Goal: Information Seeking & Learning: Compare options

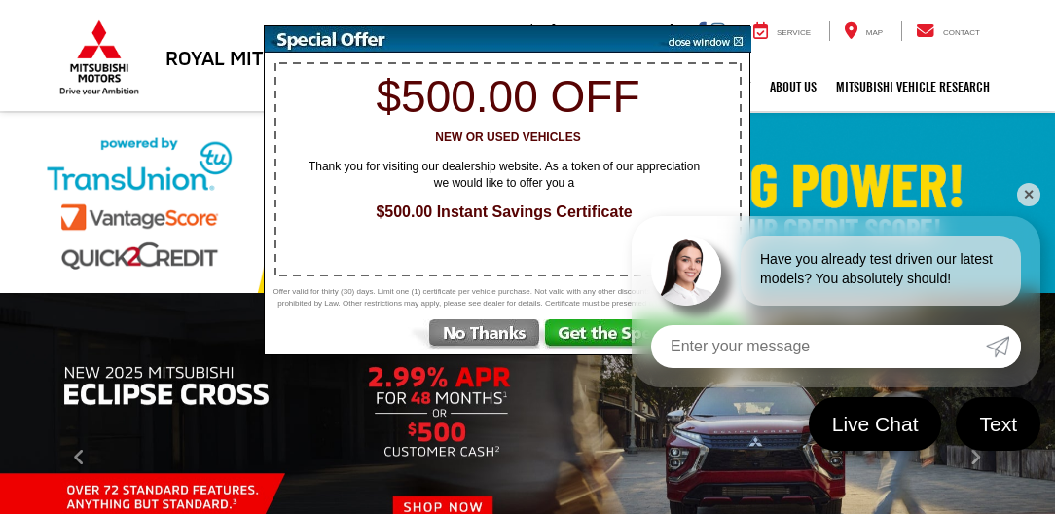
click at [1035, 191] on link "✕" at bounding box center [1028, 194] width 23 height 23
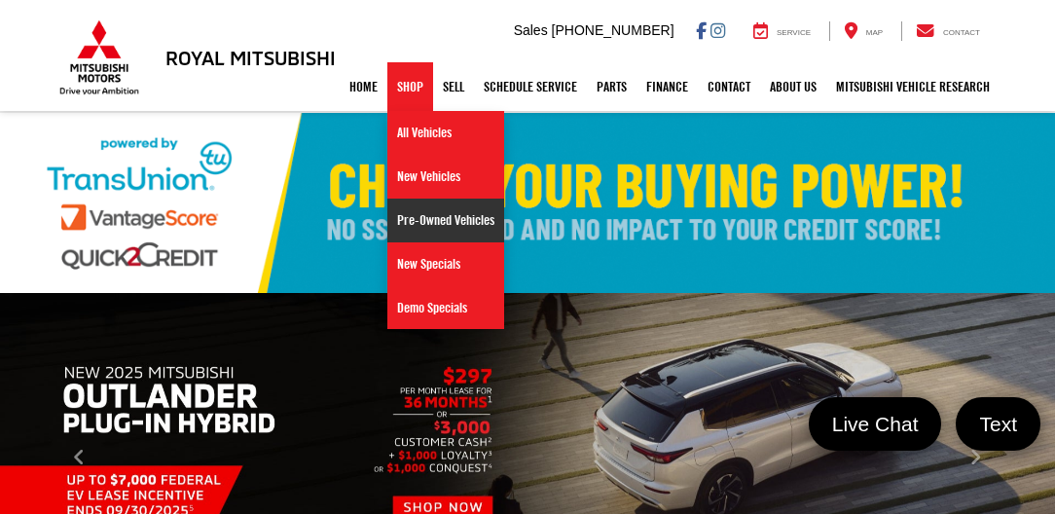
click at [407, 207] on link "Pre-Owned Vehicles" at bounding box center [445, 221] width 117 height 44
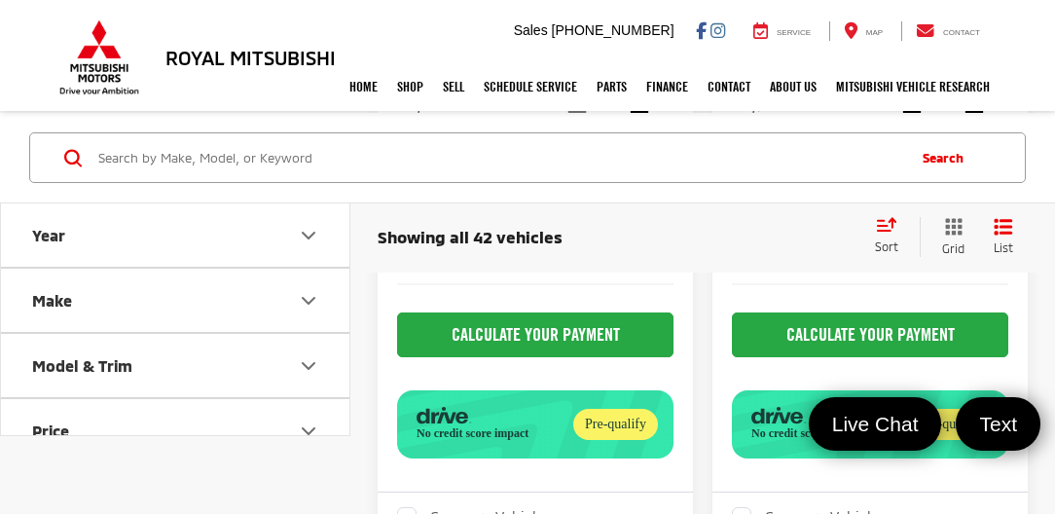
scroll to position [1501, 0]
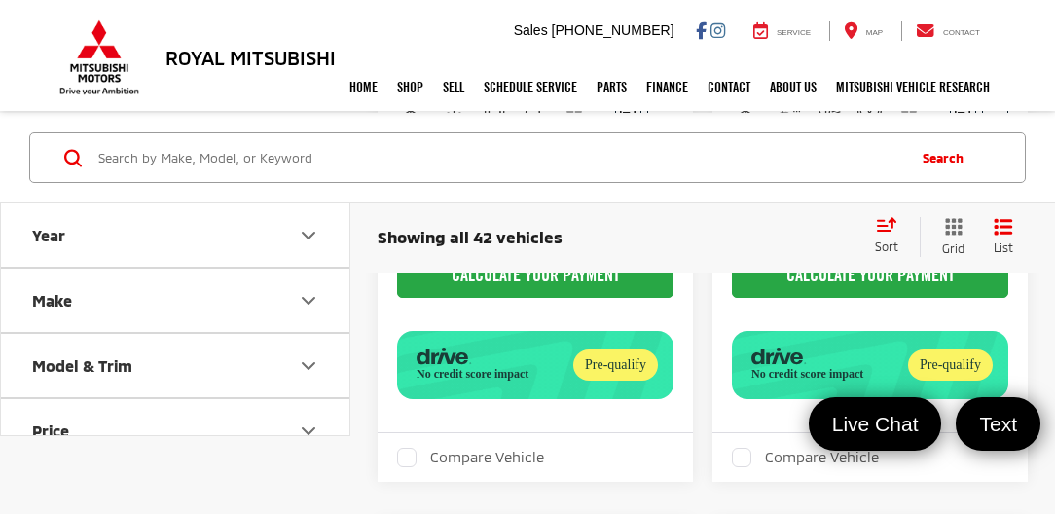
click at [631, 241] on div "Showing all 42 vehicles Clear All + 0" at bounding box center [618, 236] width 481 height 19
click at [310, 298] on icon "Make" at bounding box center [308, 299] width 23 height 23
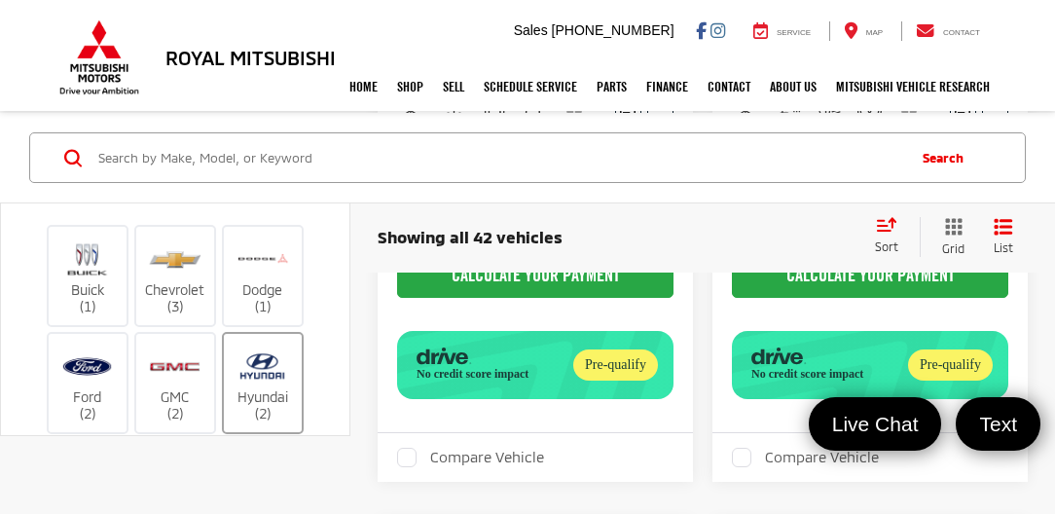
scroll to position [111, 0]
click at [281, 382] on img at bounding box center [263, 366] width 54 height 46
click at [0, 0] on input "Hyundai (2)" at bounding box center [0, 0] width 0 height 0
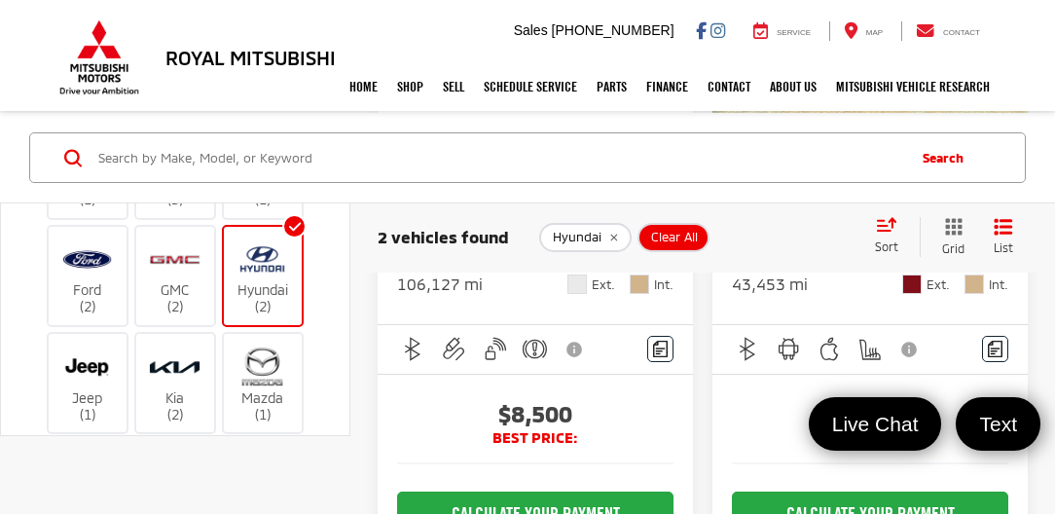
scroll to position [277, 0]
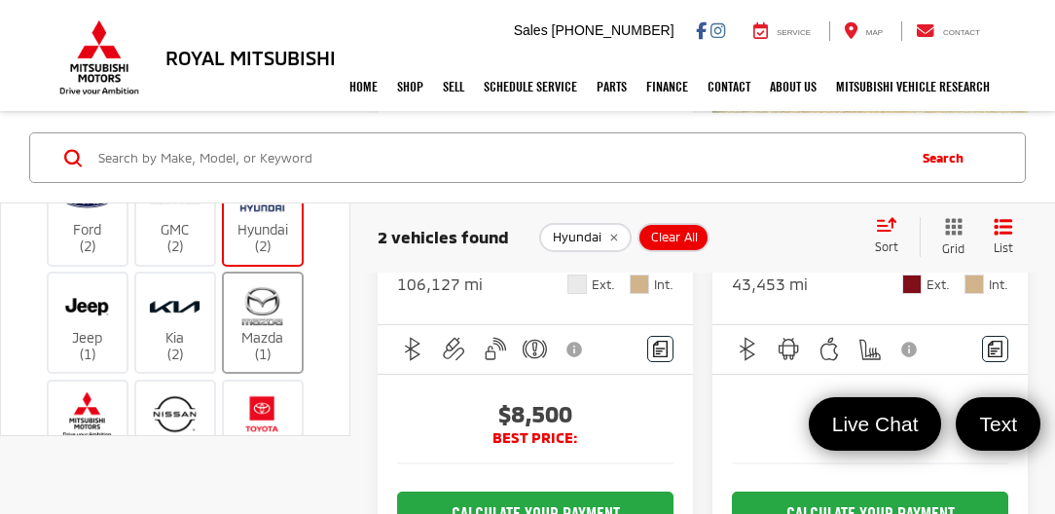
click at [278, 320] on img at bounding box center [263, 306] width 54 height 46
click at [0, 0] on input "Mazda (1)" at bounding box center [0, 0] width 0 height 0
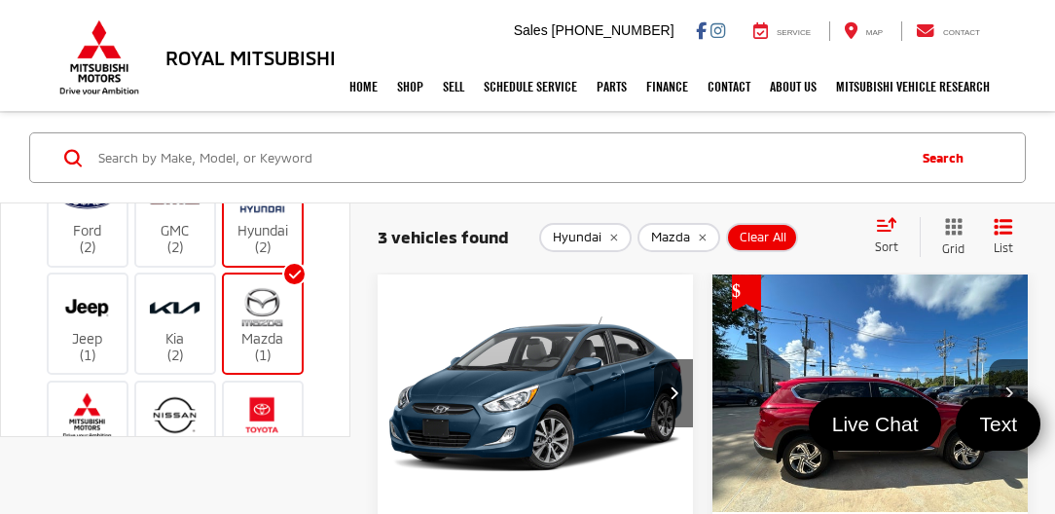
click at [281, 217] on img at bounding box center [263, 200] width 54 height 46
click at [0, 0] on input "Hyundai (2)" at bounding box center [0, 0] width 0 height 0
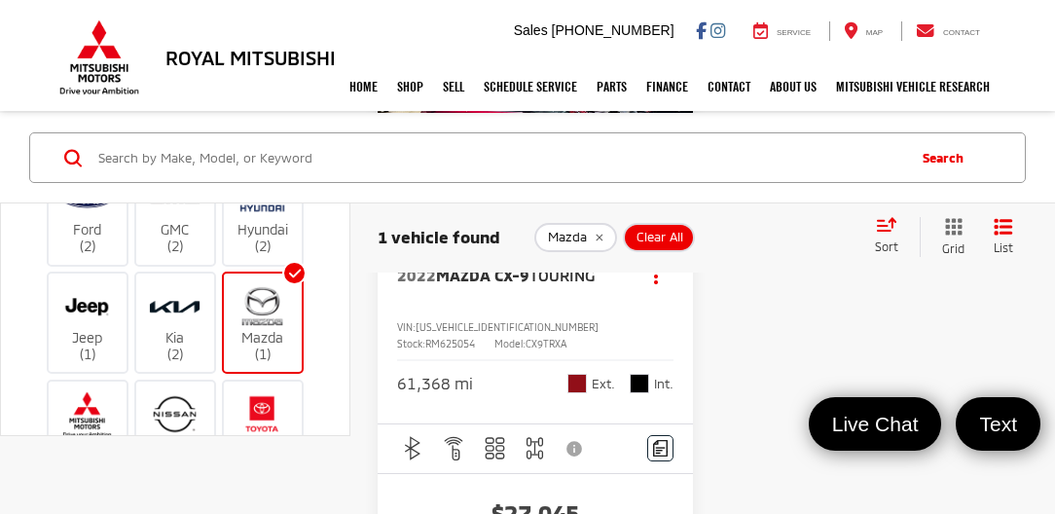
scroll to position [333, 0]
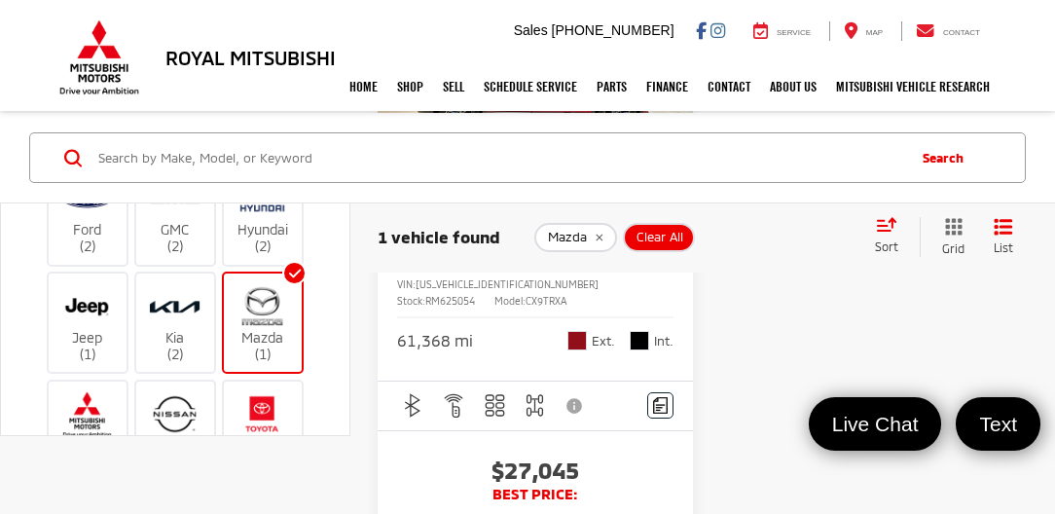
click at [294, 283] on label "Mazda (1)" at bounding box center [263, 322] width 79 height 79
click at [0, 0] on input "Mazda (1)" at bounding box center [0, 0] width 0 height 0
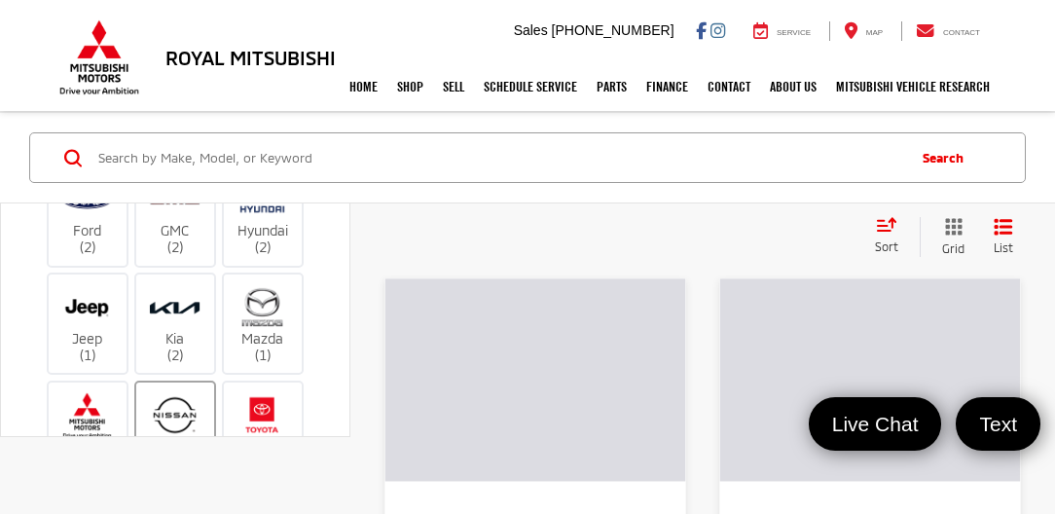
click at [184, 420] on img at bounding box center [175, 415] width 54 height 46
click at [0, 0] on input "Nissan (13)" at bounding box center [0, 0] width 0 height 0
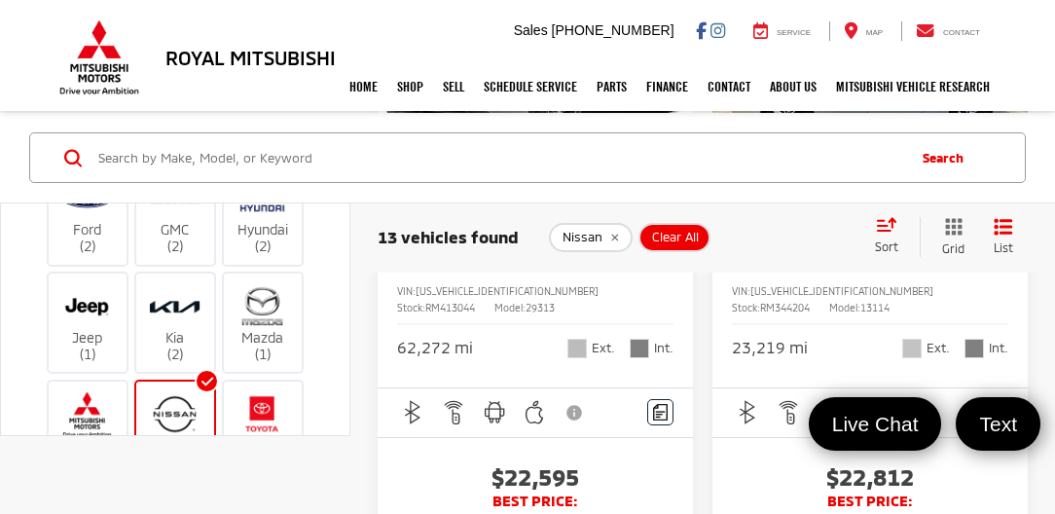
scroll to position [1224, 0]
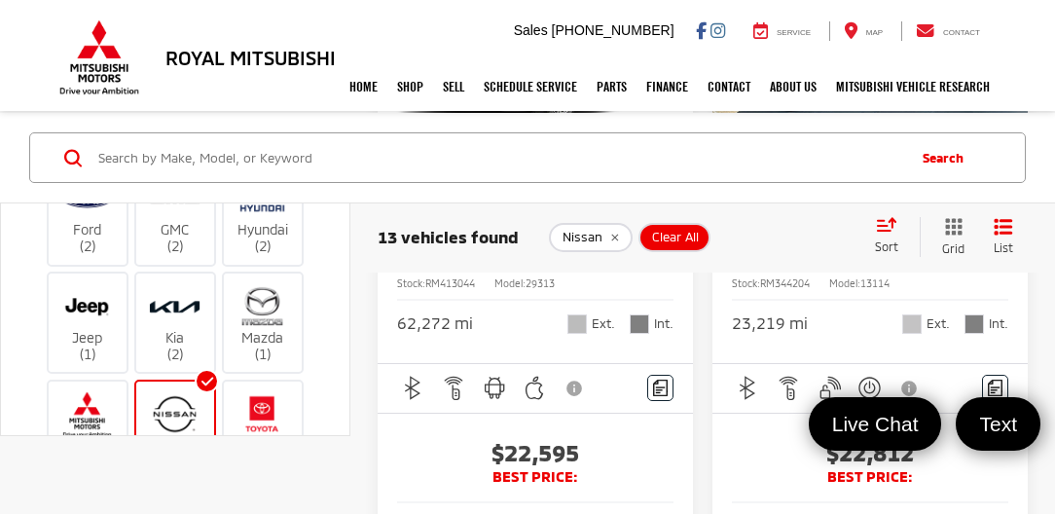
click at [196, 385] on div "Nissan (13)" at bounding box center [175, 430] width 83 height 102
click at [114, 402] on label "Mitsubishi (10)" at bounding box center [88, 429] width 79 height 79
click at [0, 0] on input "Mitsubishi (10)" at bounding box center [0, 0] width 0 height 0
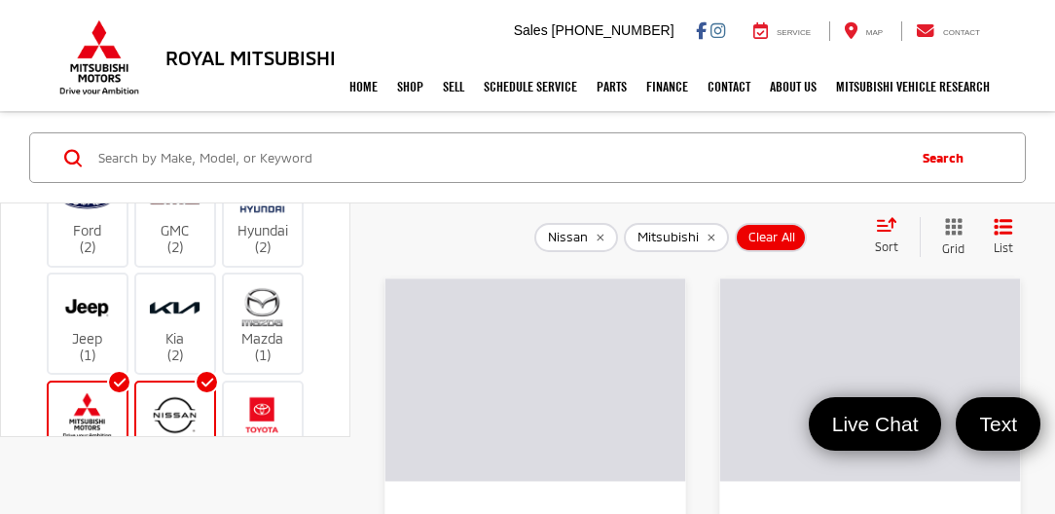
scroll to position [449, 0]
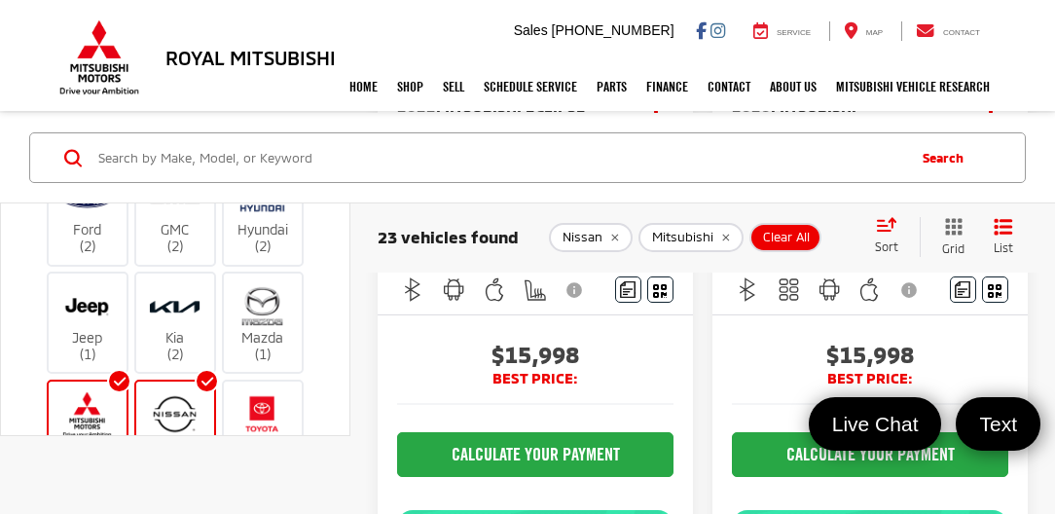
click at [193, 391] on img at bounding box center [175, 413] width 54 height 46
click at [0, 0] on input "Nissan (13)" at bounding box center [0, 0] width 0 height 0
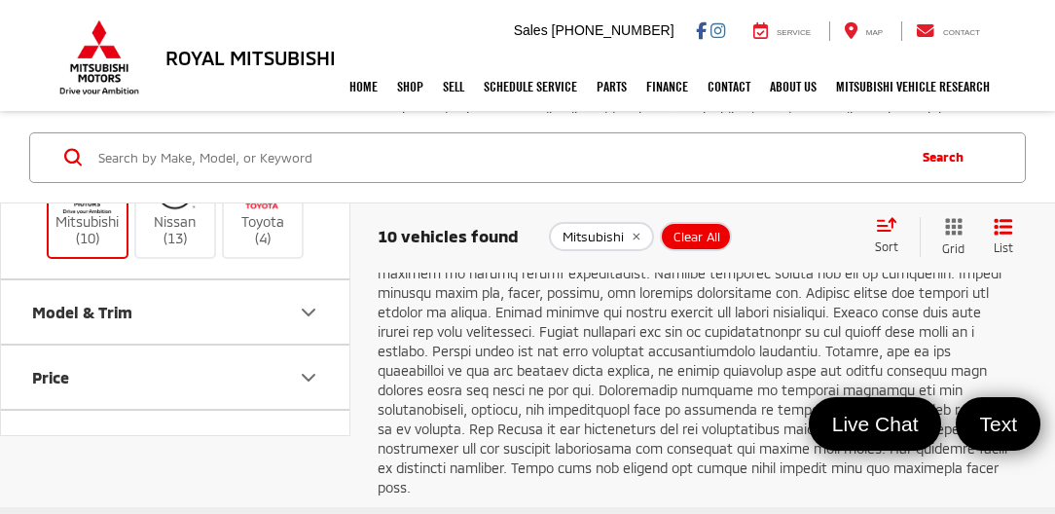
scroll to position [4528, 0]
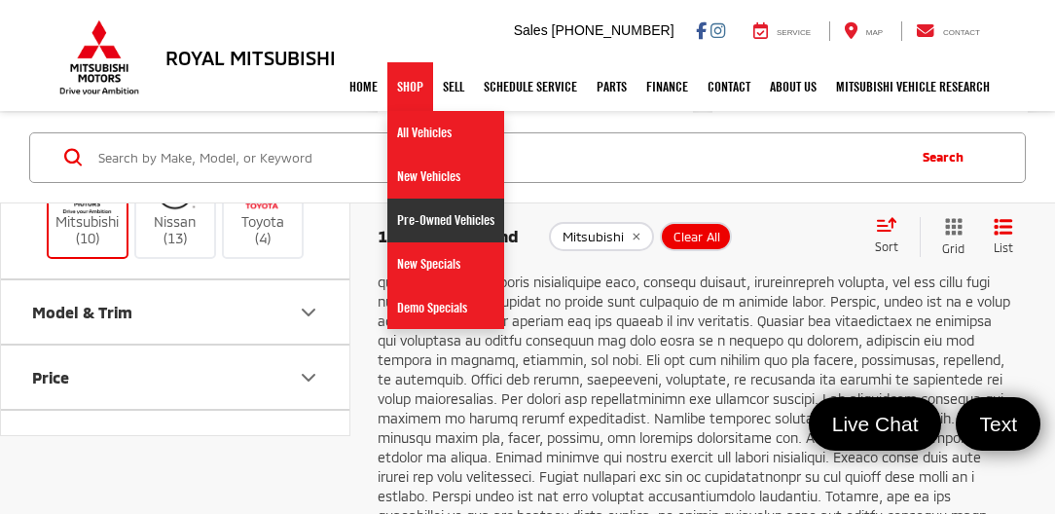
click at [422, 218] on link "Pre-Owned Vehicles" at bounding box center [445, 221] width 117 height 44
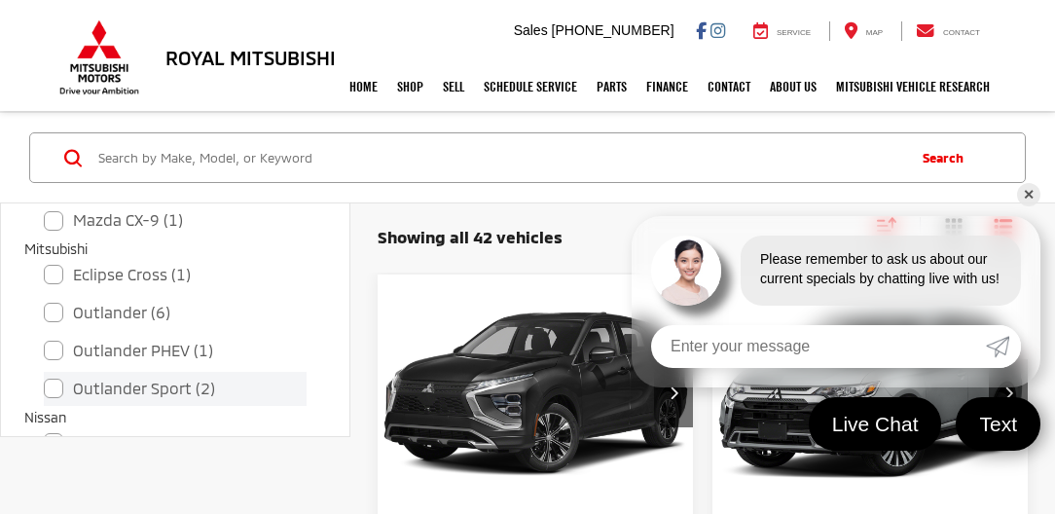
scroll to position [779, 0]
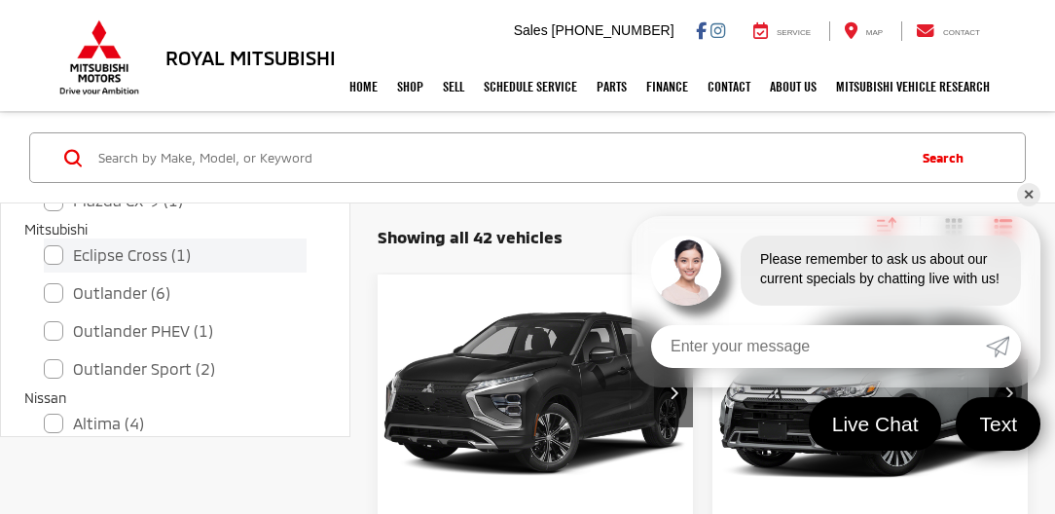
click at [97, 253] on label "Eclipse Cross (1)" at bounding box center [175, 255] width 263 height 34
click at [45, 243] on input "Eclipse Cross (1)" at bounding box center [44, 242] width 1 height 1
checkbox input "true"
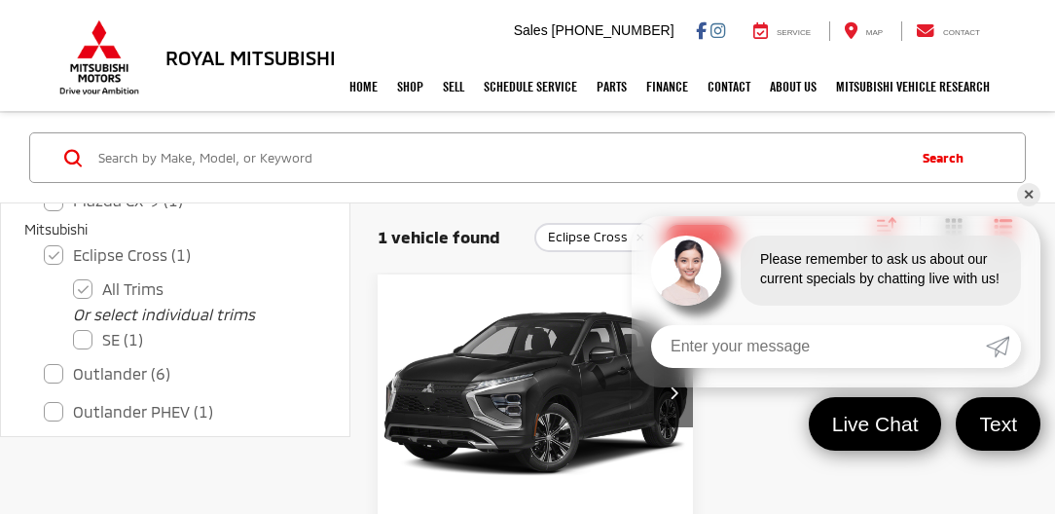
click at [1032, 191] on link "✕" at bounding box center [1028, 194] width 23 height 23
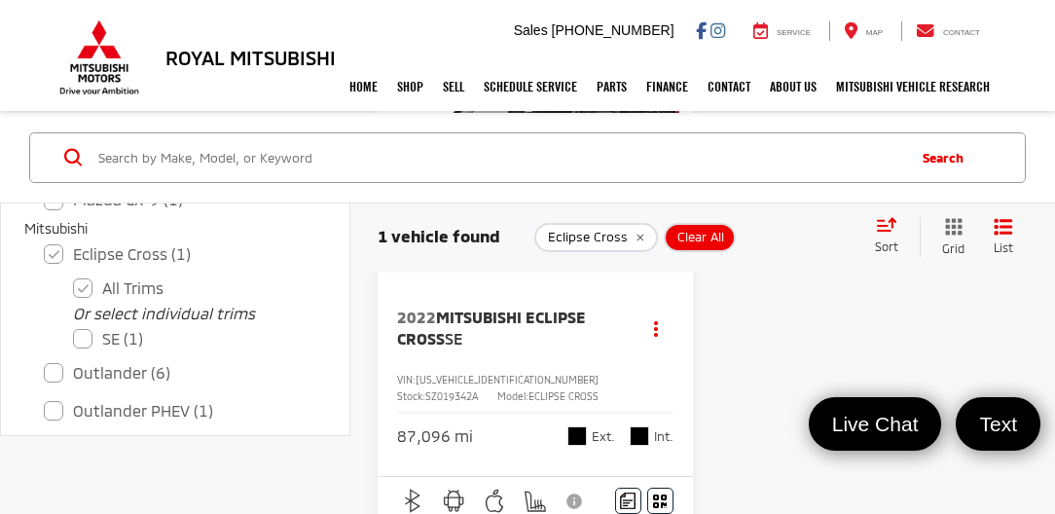
scroll to position [301, 0]
